Goal: Transaction & Acquisition: Purchase product/service

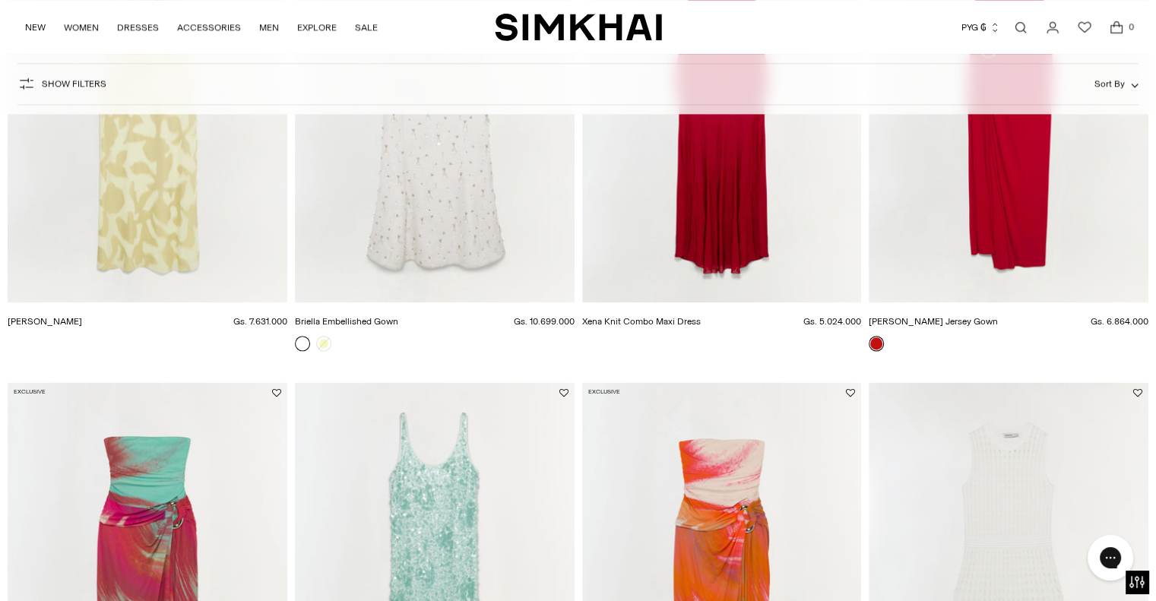
scroll to position [2052, 0]
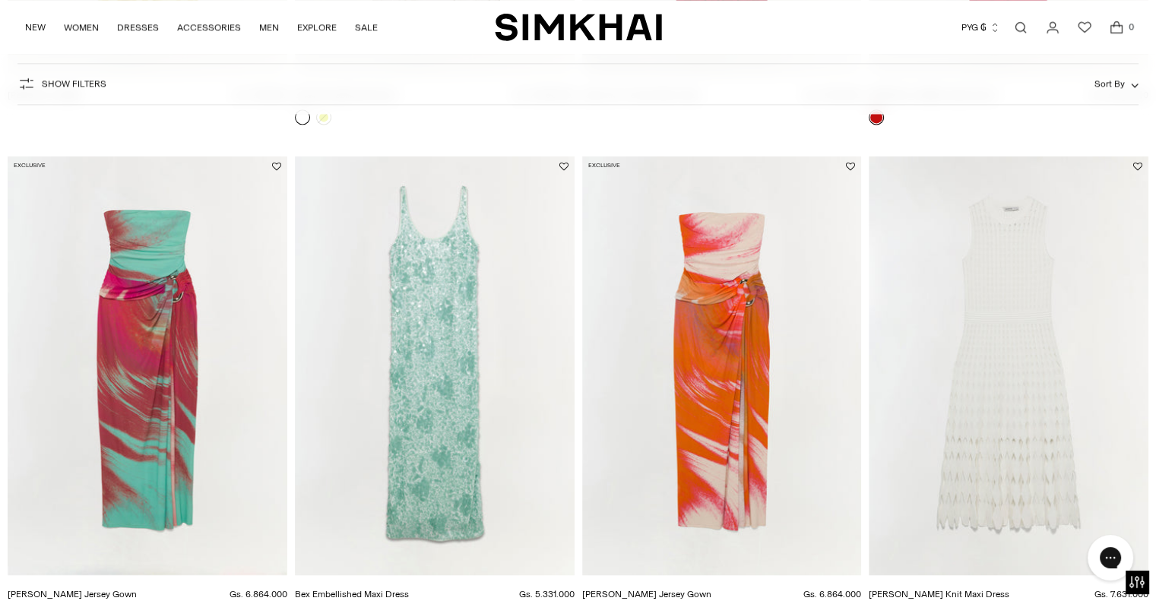
click at [0, 0] on img "Bex Embellished Maxi Dress" at bounding box center [0, 0] width 0 height 0
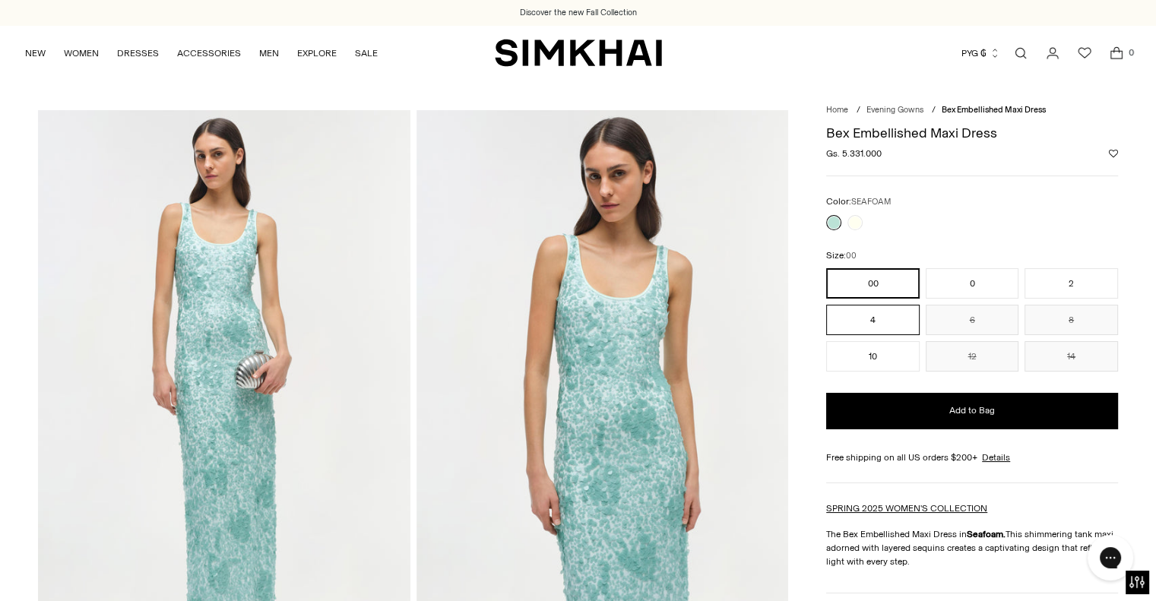
click at [904, 321] on button "4" at bounding box center [872, 320] width 93 height 30
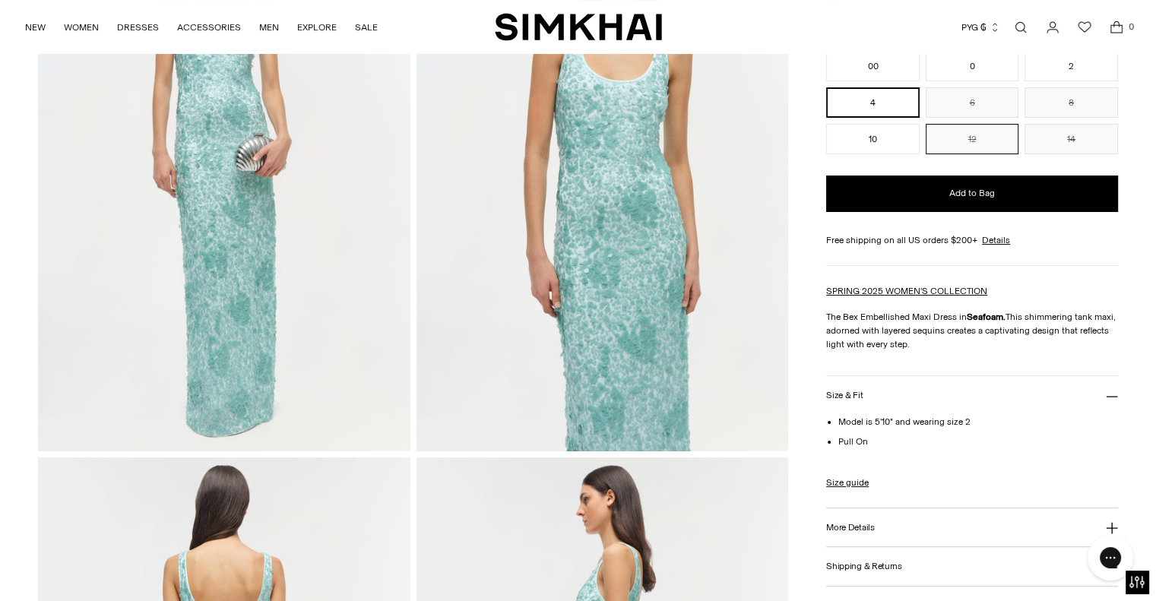
scroll to position [228, 0]
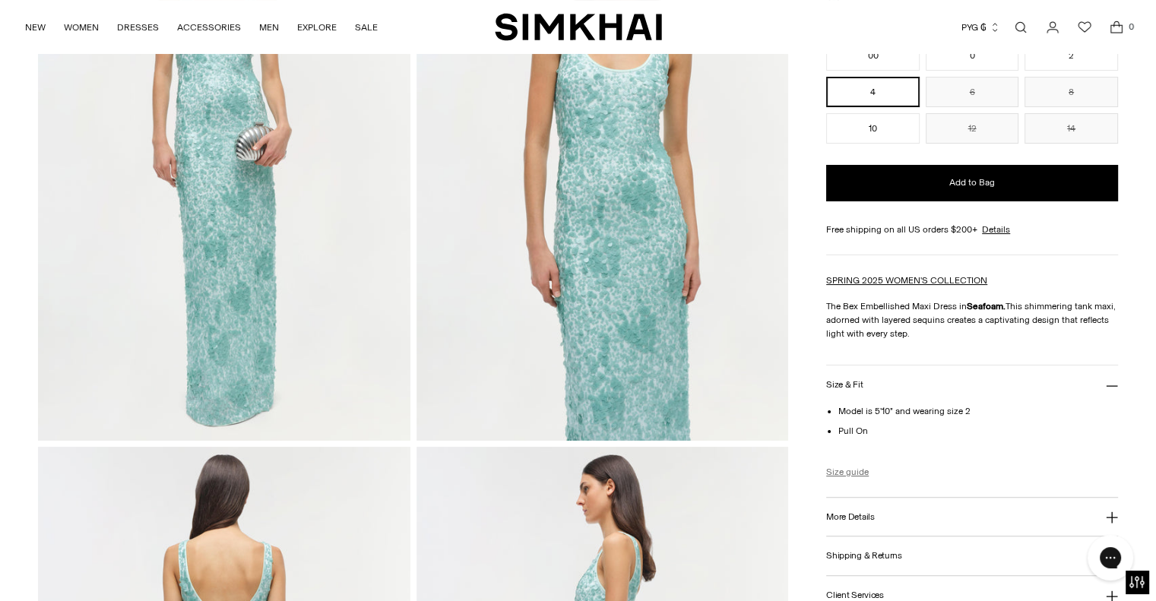
click at [850, 471] on link "Size guide" at bounding box center [847, 472] width 43 height 14
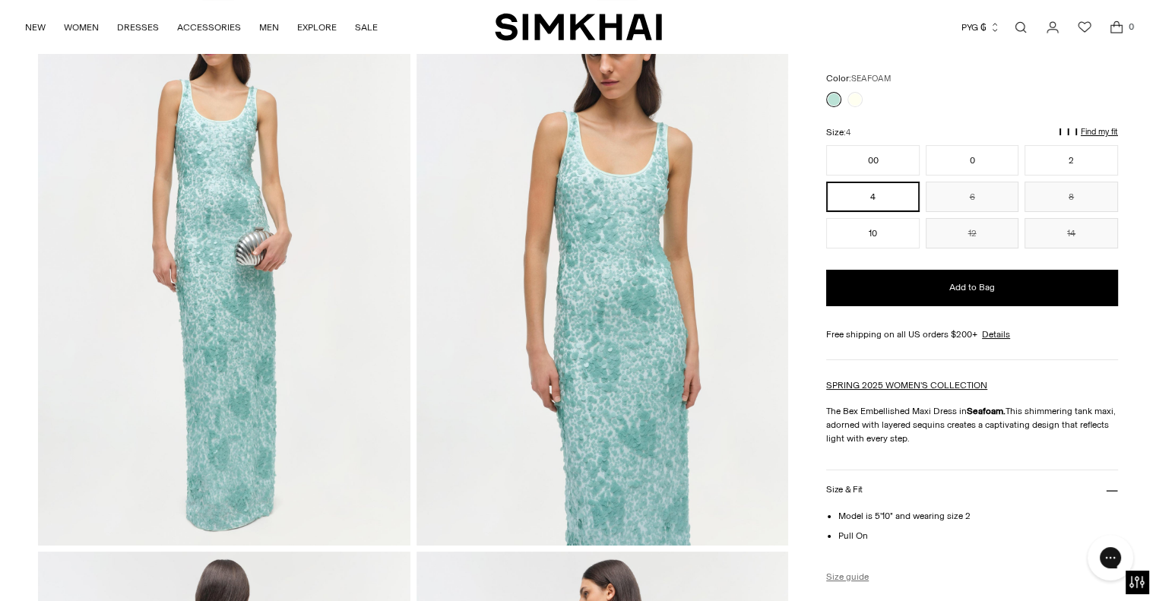
scroll to position [76, 0]
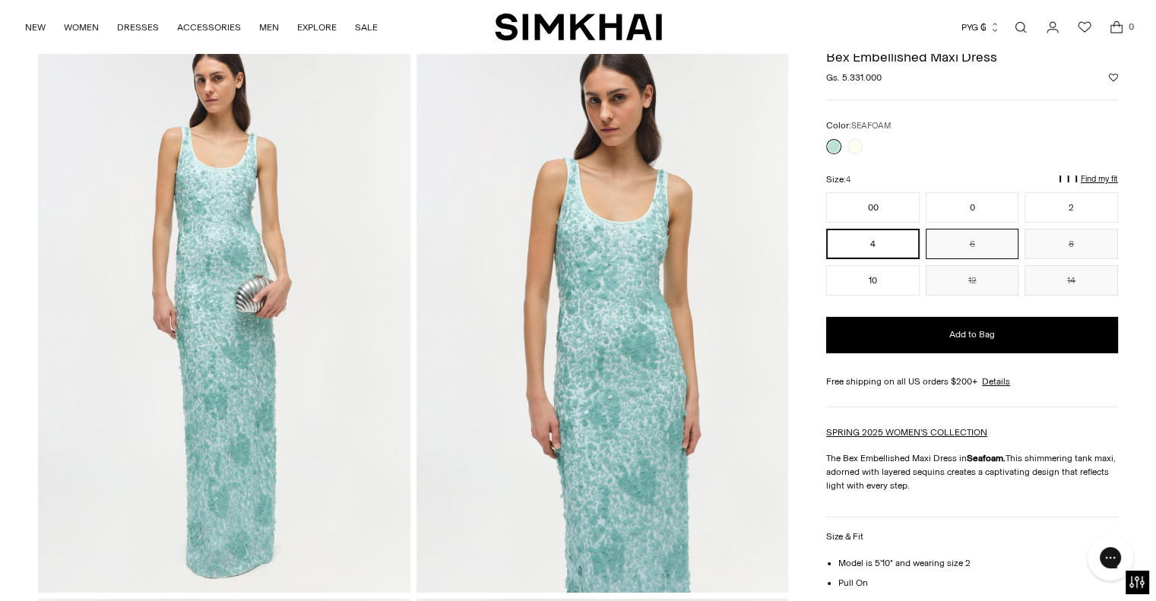
click at [968, 247] on button "6" at bounding box center [972, 244] width 93 height 30
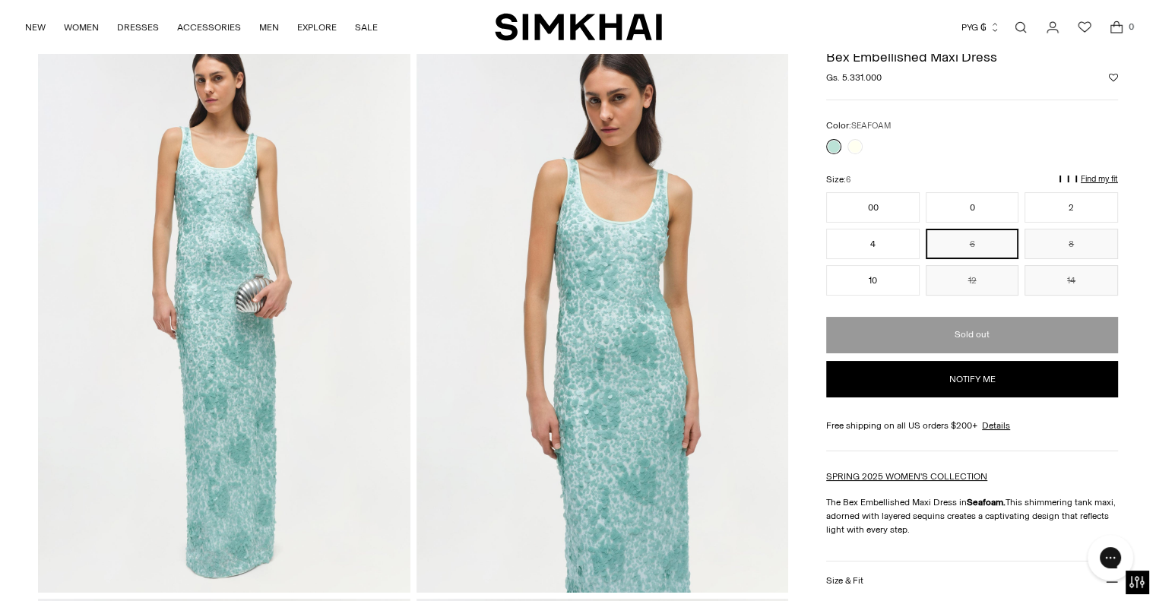
click at [976, 381] on button "Notify me" at bounding box center [972, 379] width 292 height 36
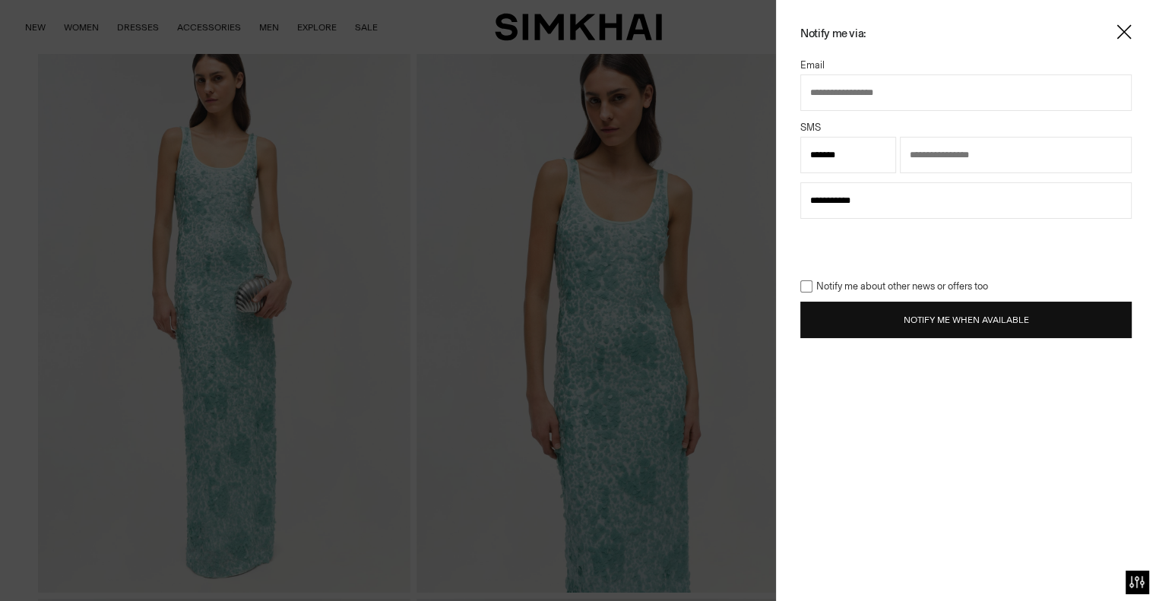
click at [828, 93] on input "text" at bounding box center [965, 92] width 331 height 36
select select "**"
type input "**********"
select select "**"
type input "*********"
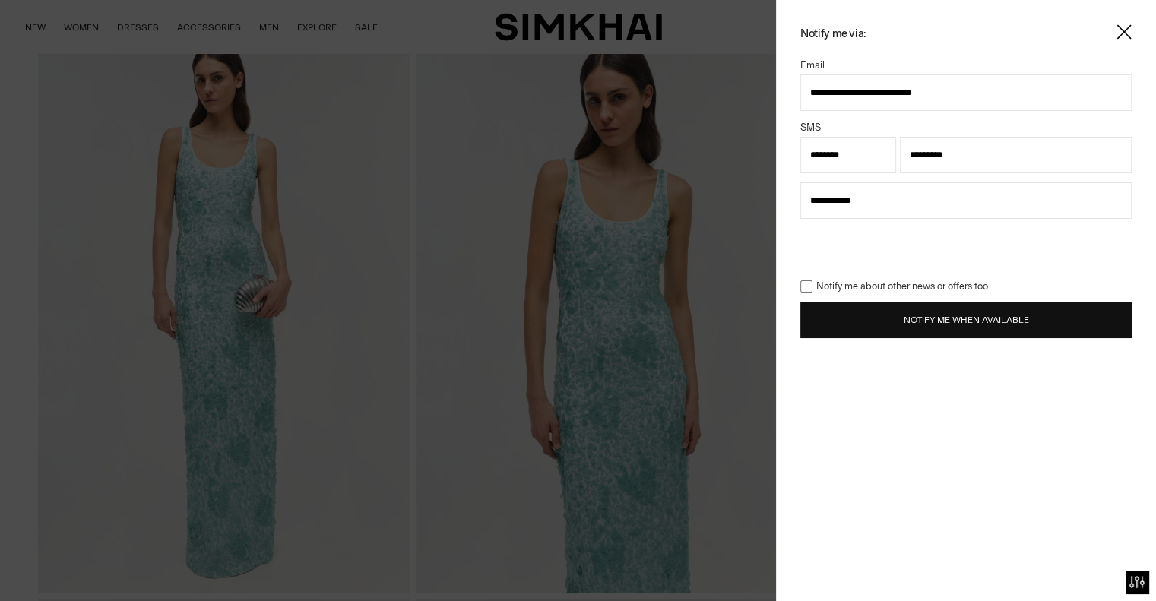
click at [910, 323] on button "Notify Me When Available" at bounding box center [965, 320] width 331 height 36
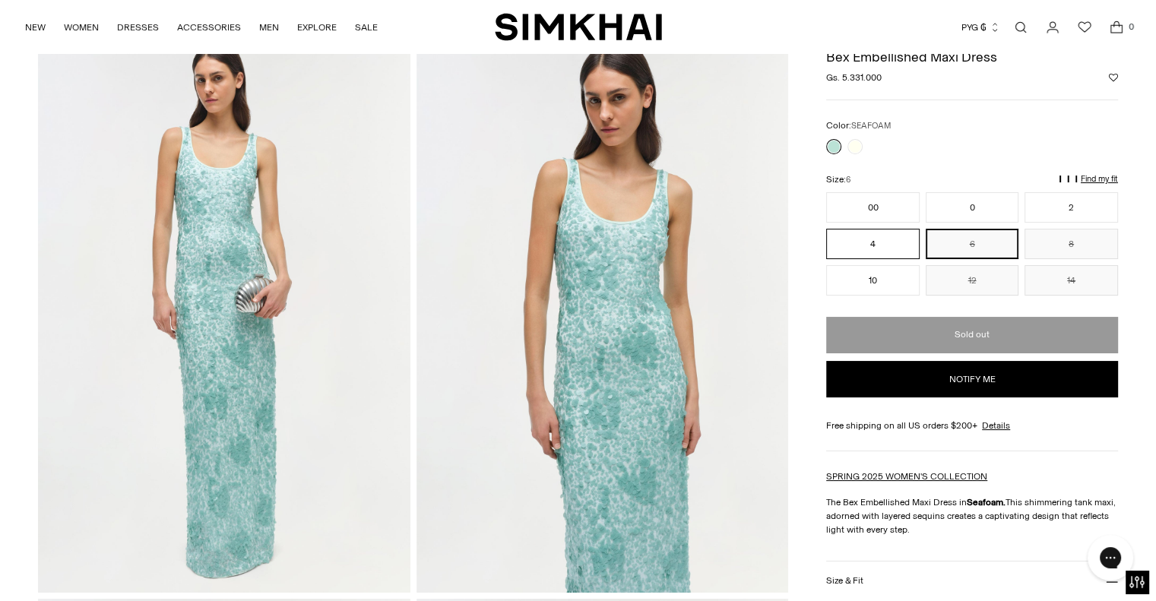
click at [866, 245] on button "4" at bounding box center [872, 244] width 93 height 30
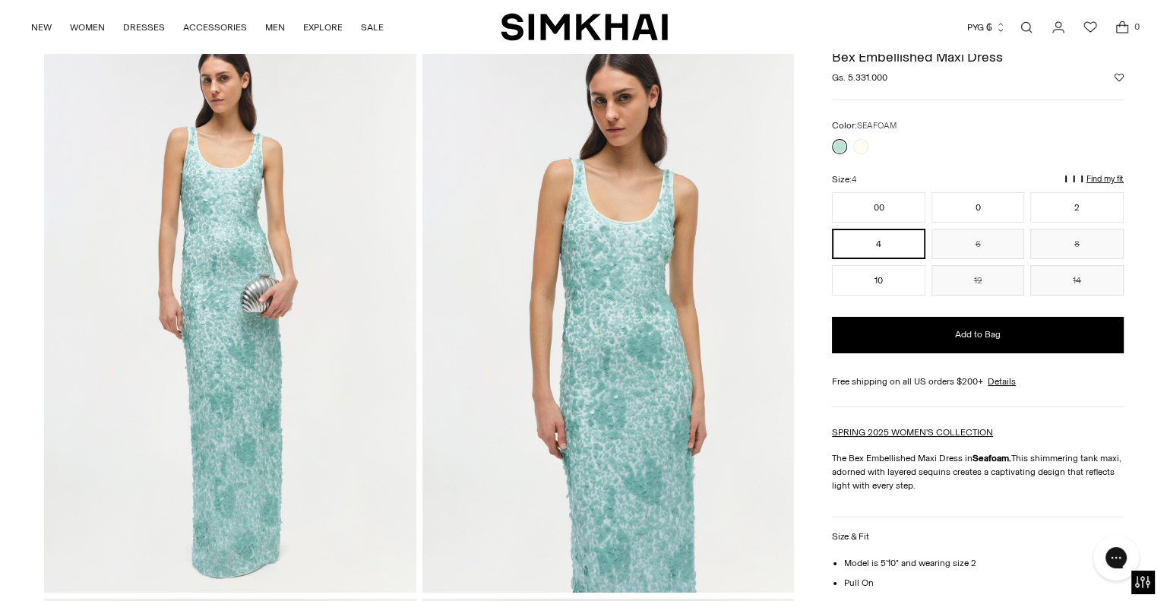
scroll to position [380, 0]
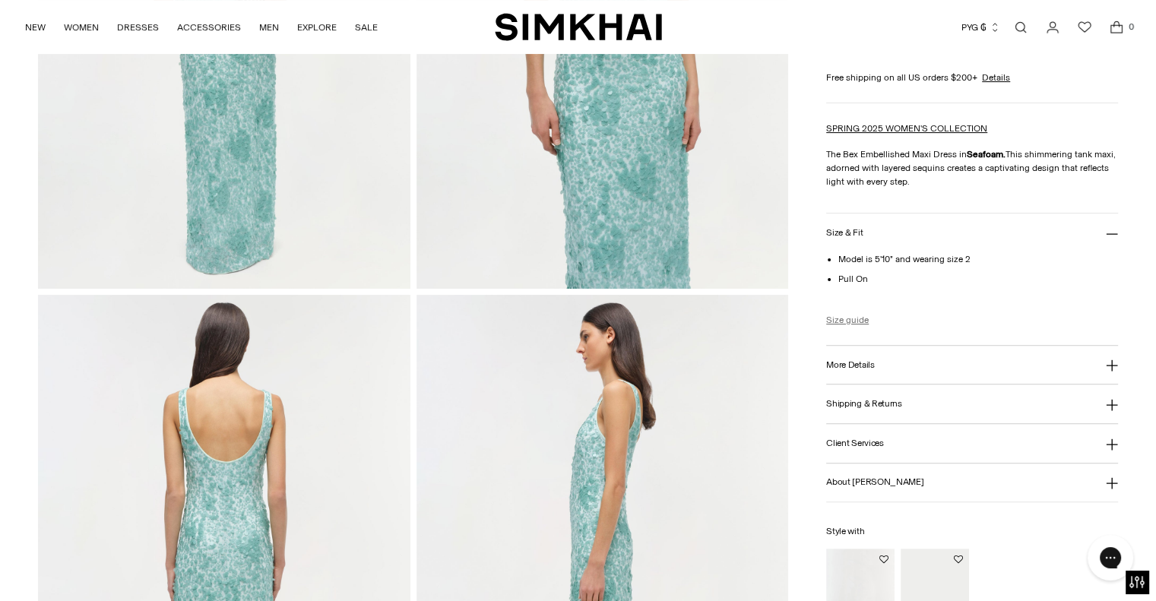
click at [843, 321] on link "Size guide" at bounding box center [847, 320] width 43 height 14
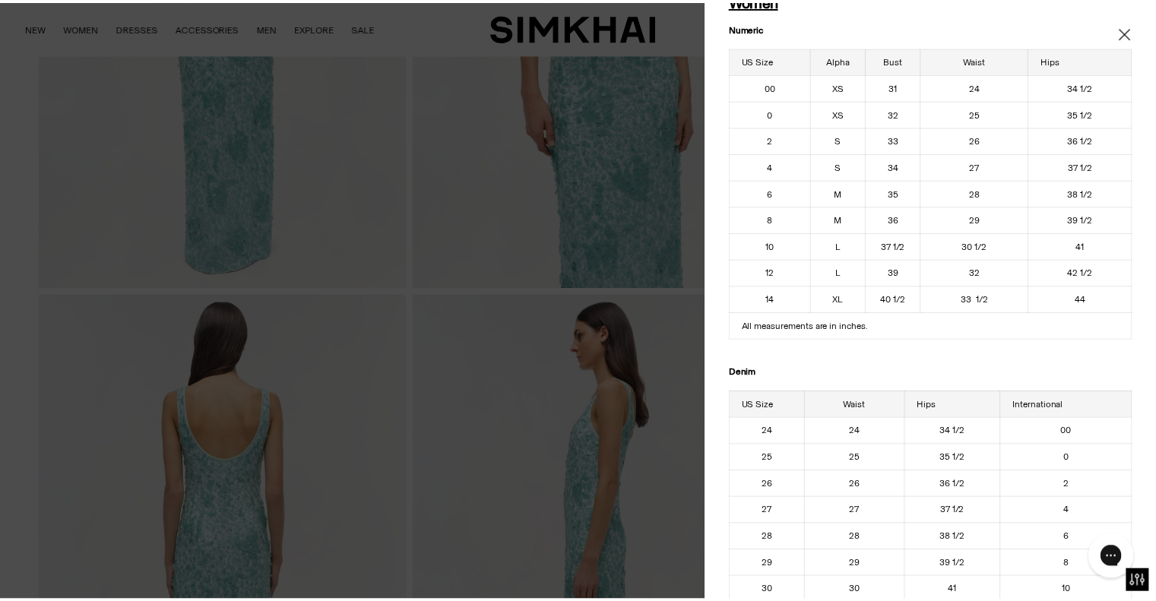
scroll to position [0, 0]
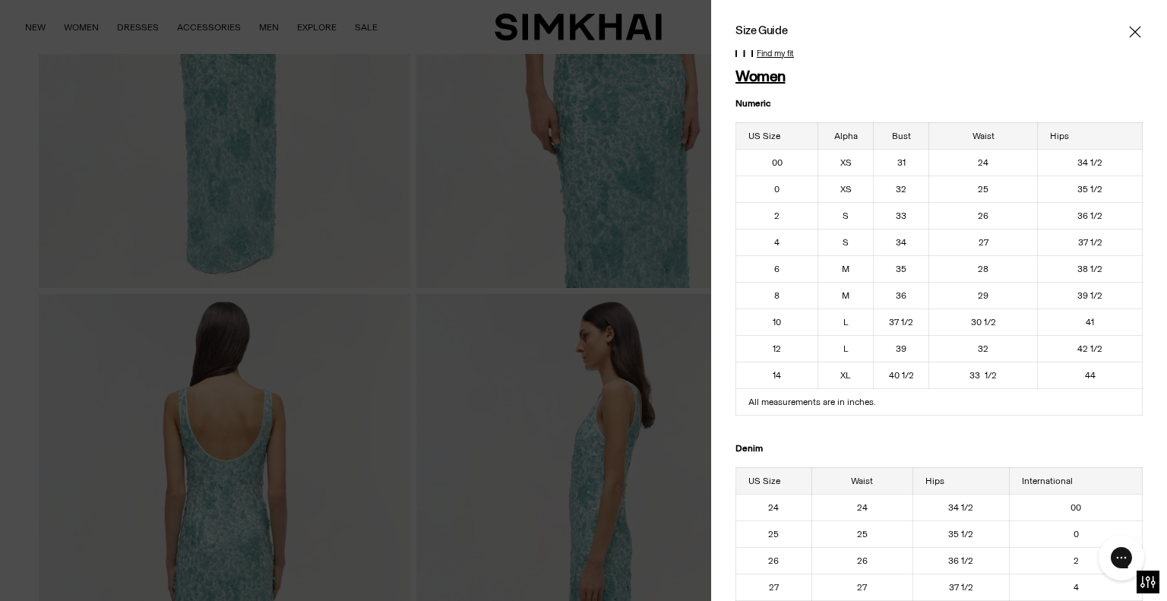
click at [1129, 38] on icon "Close" at bounding box center [1135, 31] width 12 height 15
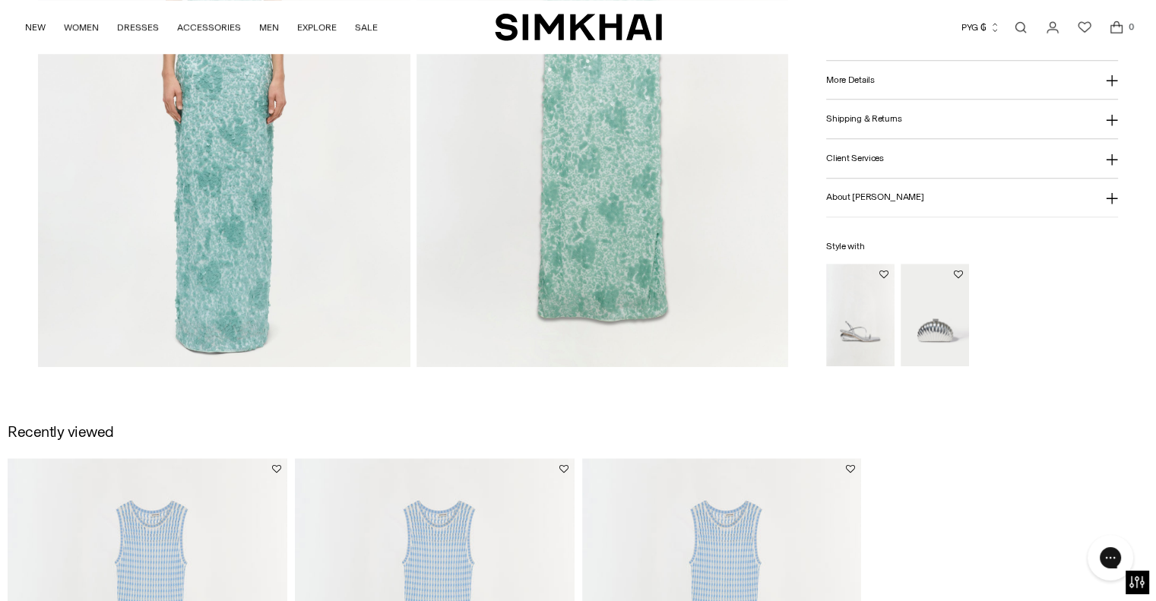
scroll to position [1199, 0]
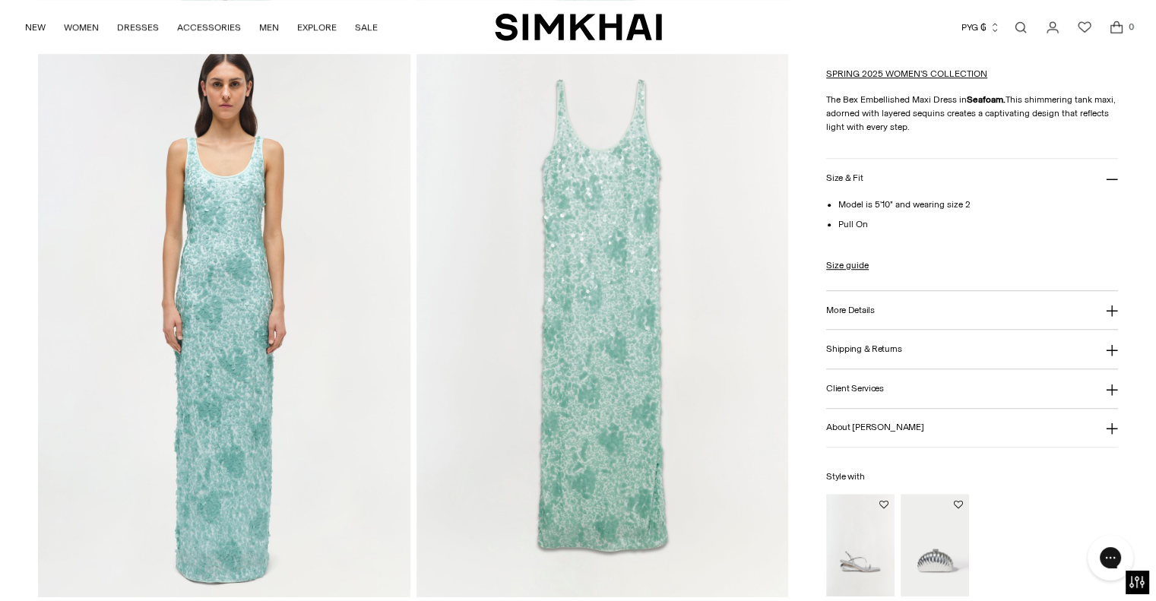
click at [1109, 312] on icon at bounding box center [1112, 311] width 12 height 12
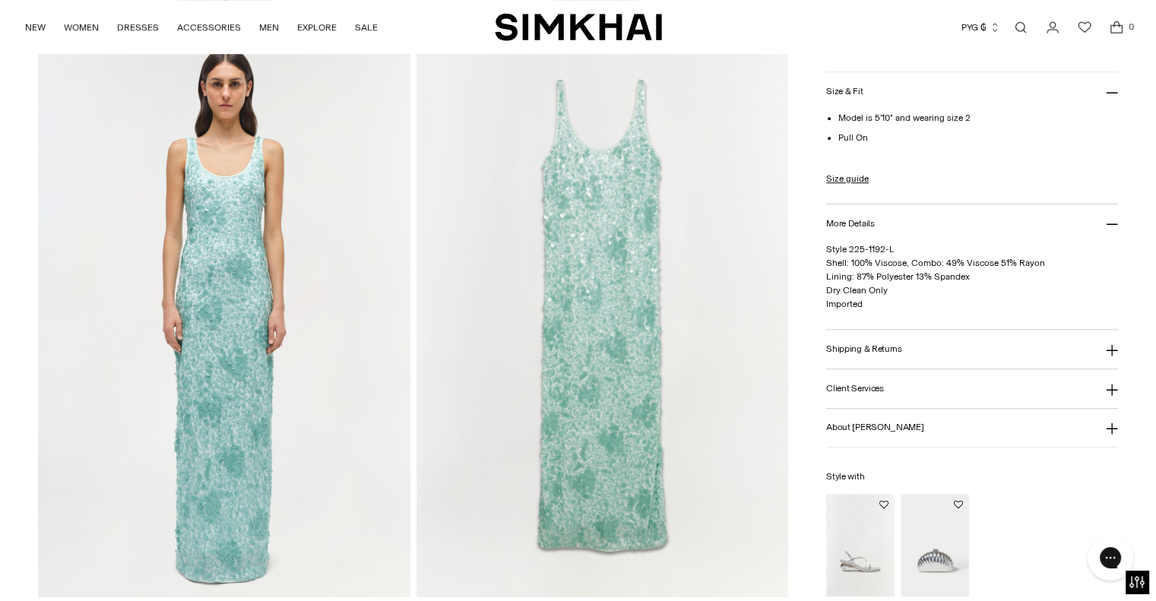
click at [1106, 352] on icon at bounding box center [1112, 350] width 12 height 12
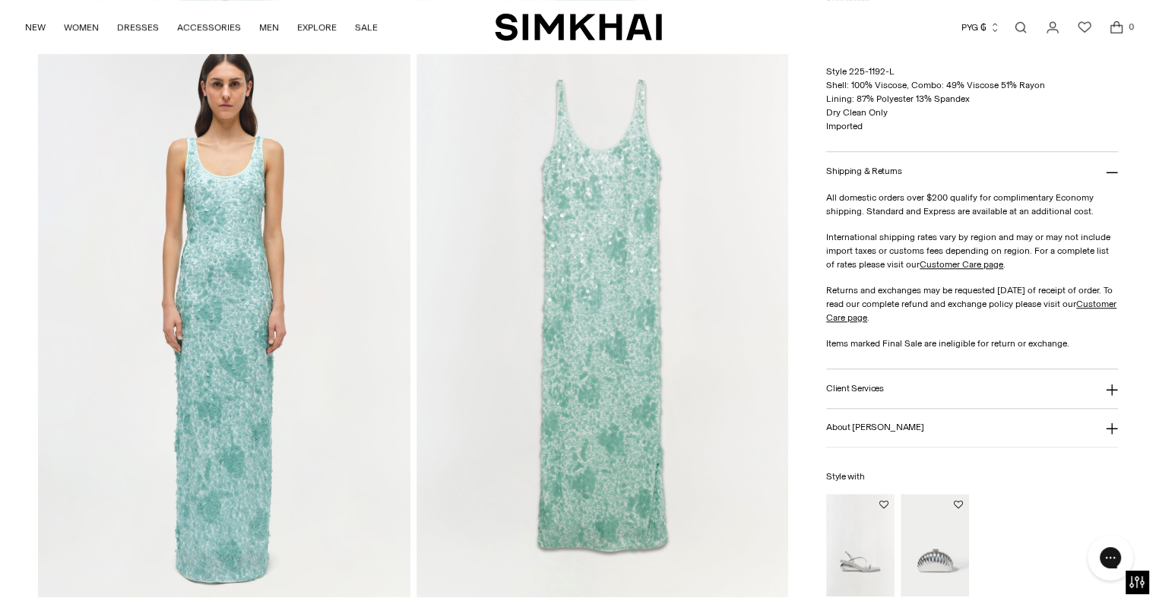
click at [1107, 425] on icon at bounding box center [1112, 429] width 12 height 12
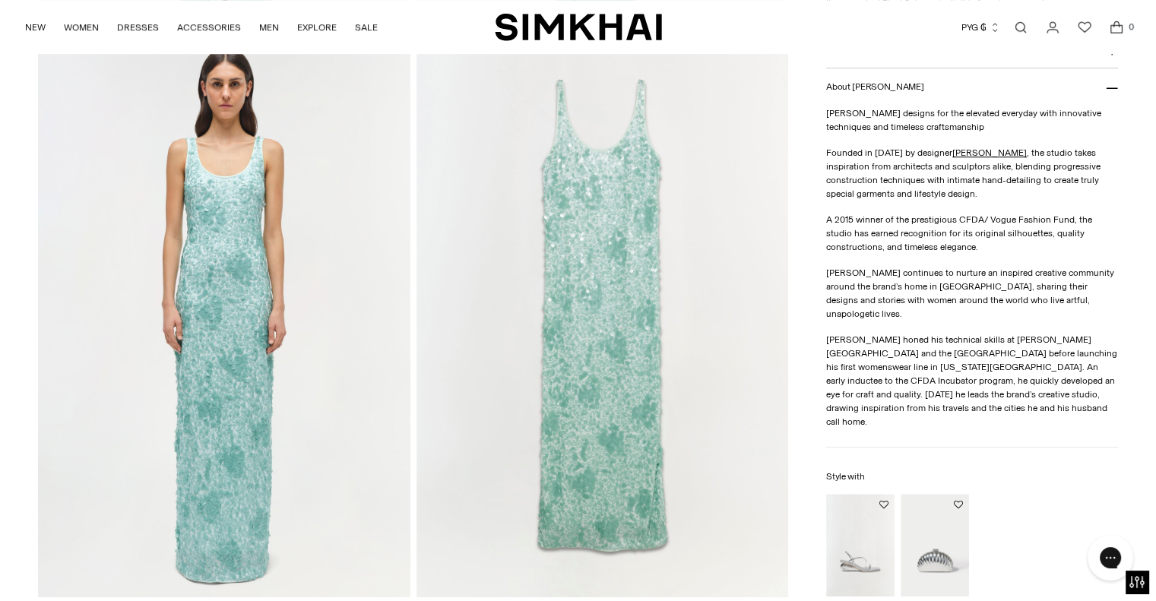
click at [1110, 94] on icon at bounding box center [1112, 88] width 12 height 12
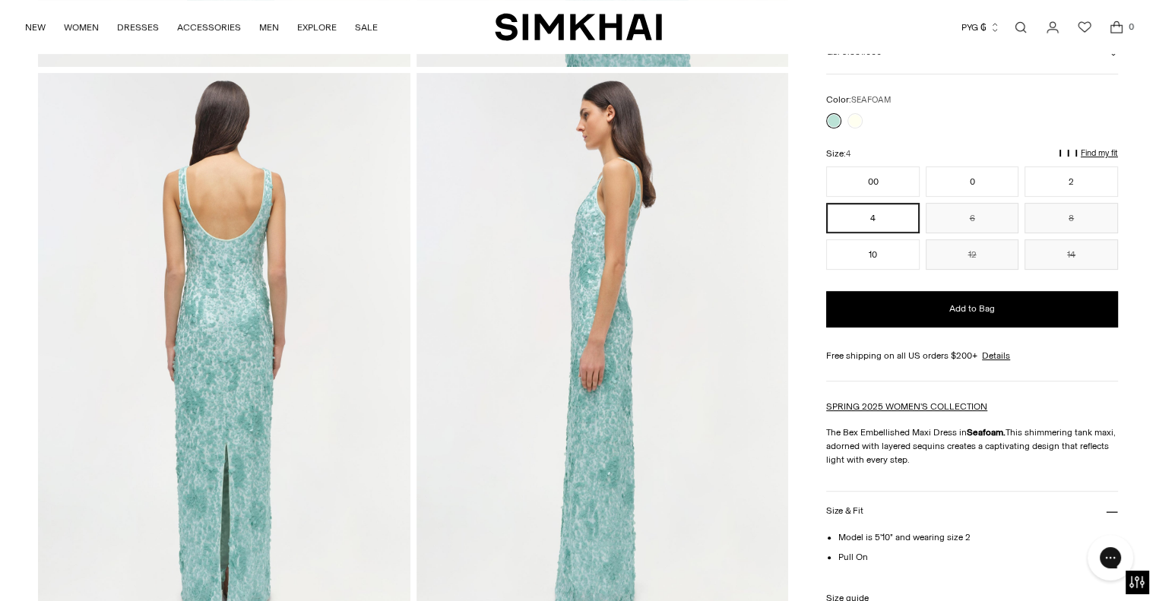
scroll to position [591, 0]
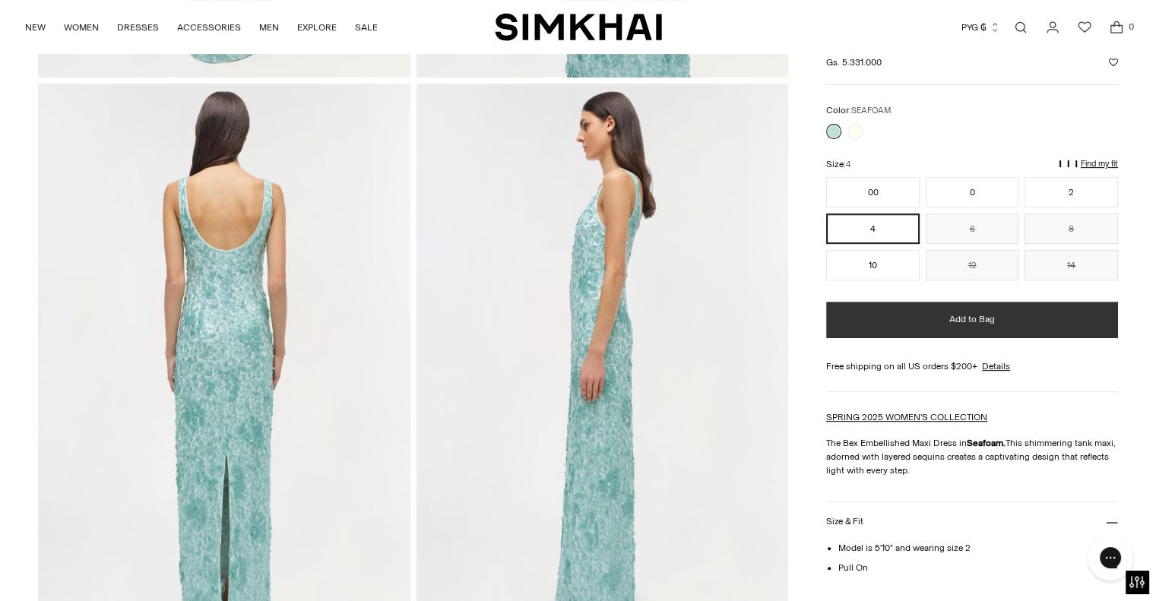
click at [985, 320] on span "Add to Bag" at bounding box center [972, 320] width 46 height 13
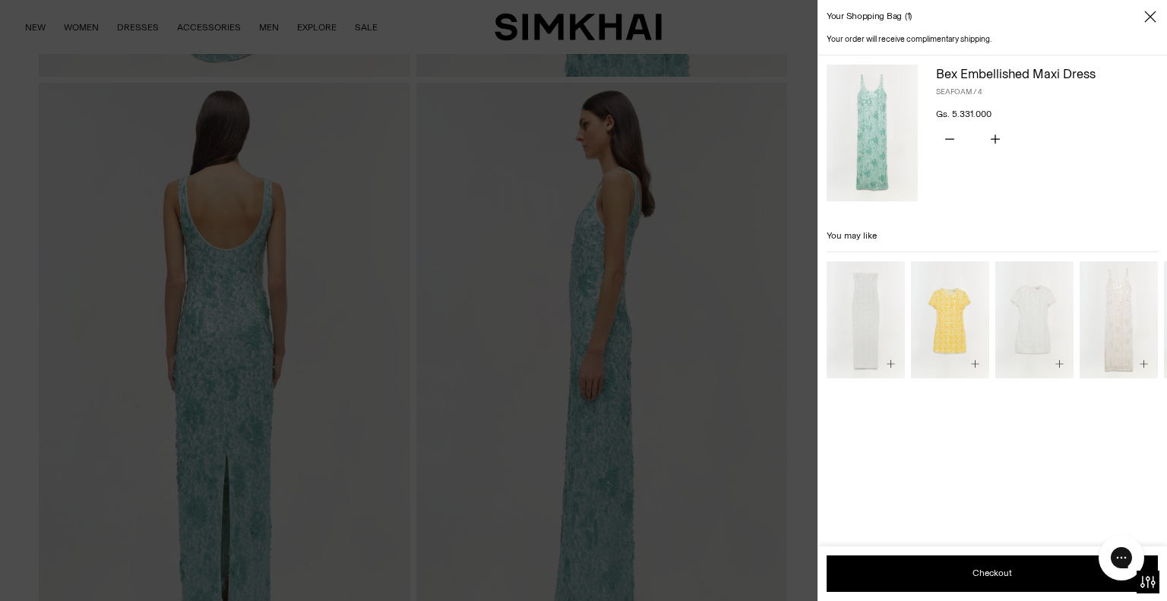
click at [1150, 11] on icon "Close" at bounding box center [1150, 16] width 12 height 15
